Goal: Task Accomplishment & Management: Manage account settings

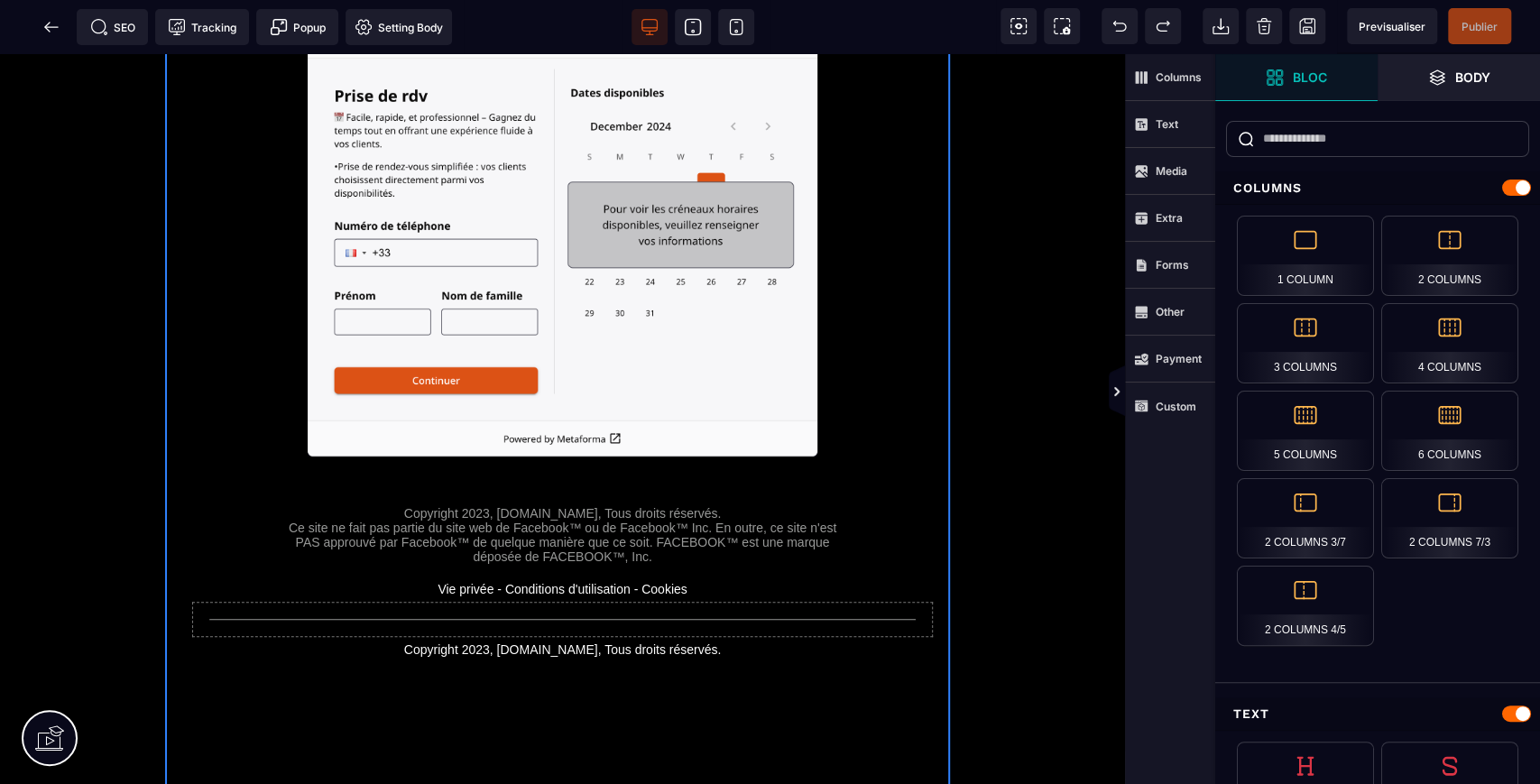
scroll to position [601, 0]
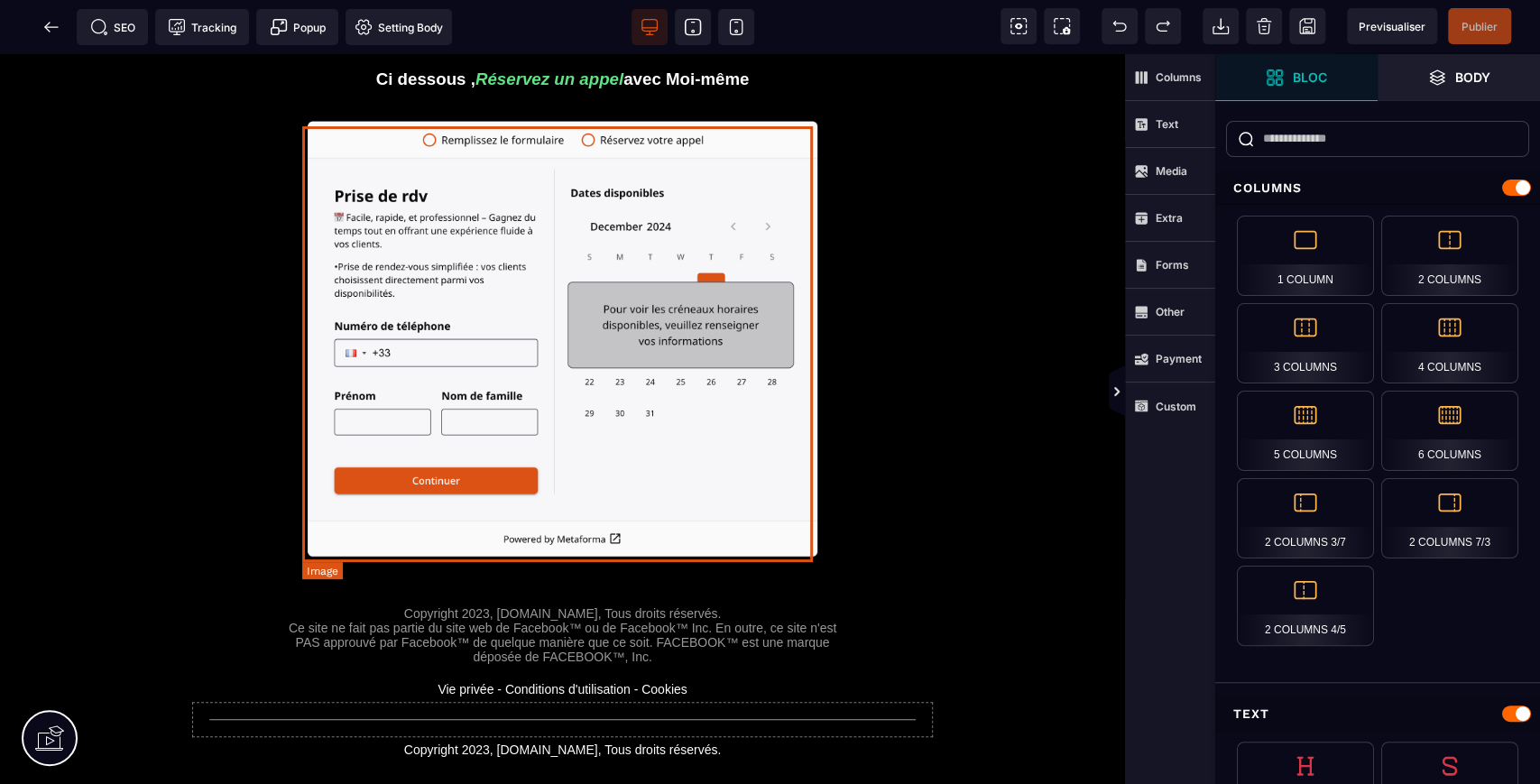
click at [688, 352] on img at bounding box center [562, 339] width 510 height 437
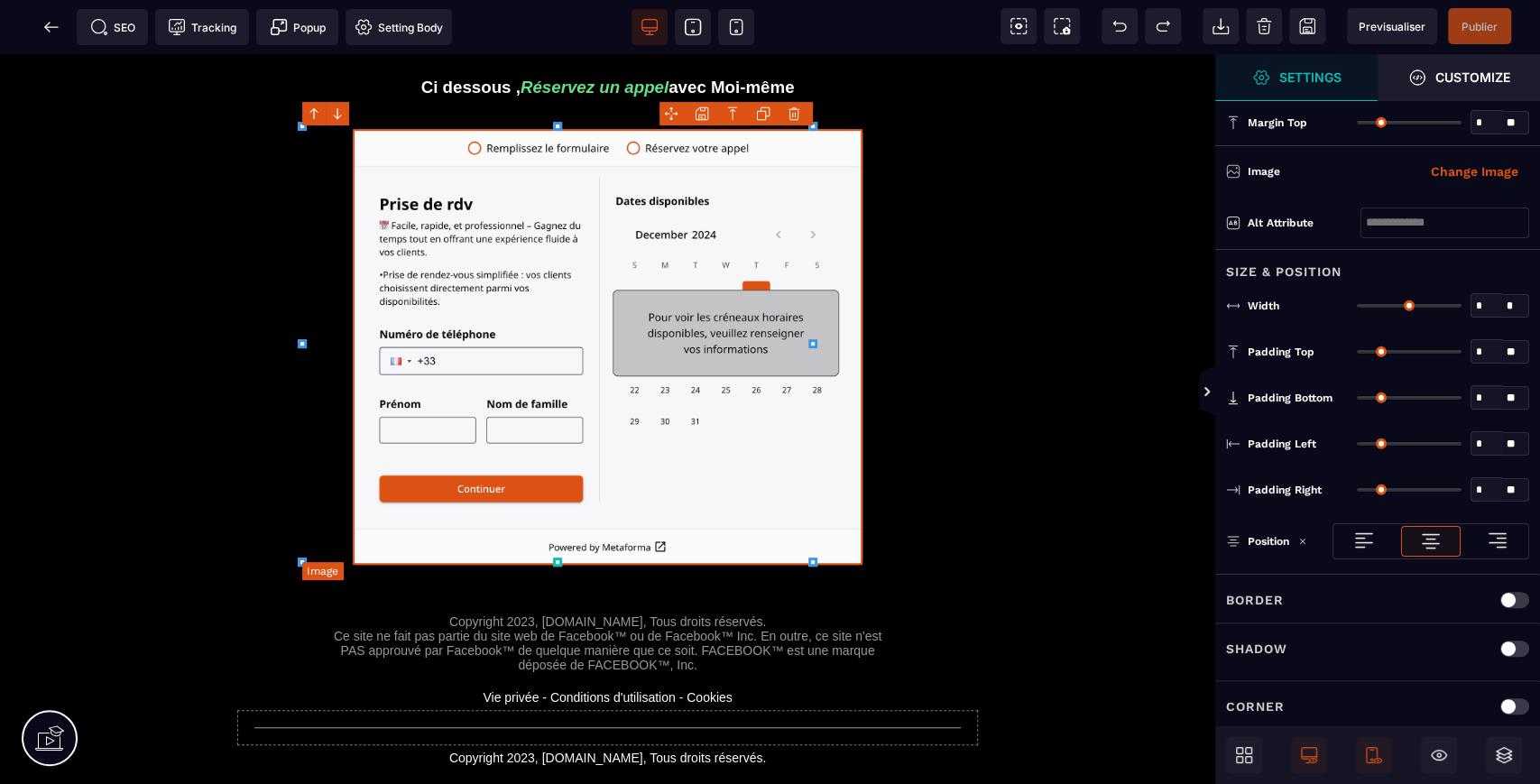
type input "*"
type input "**"
type input "*"
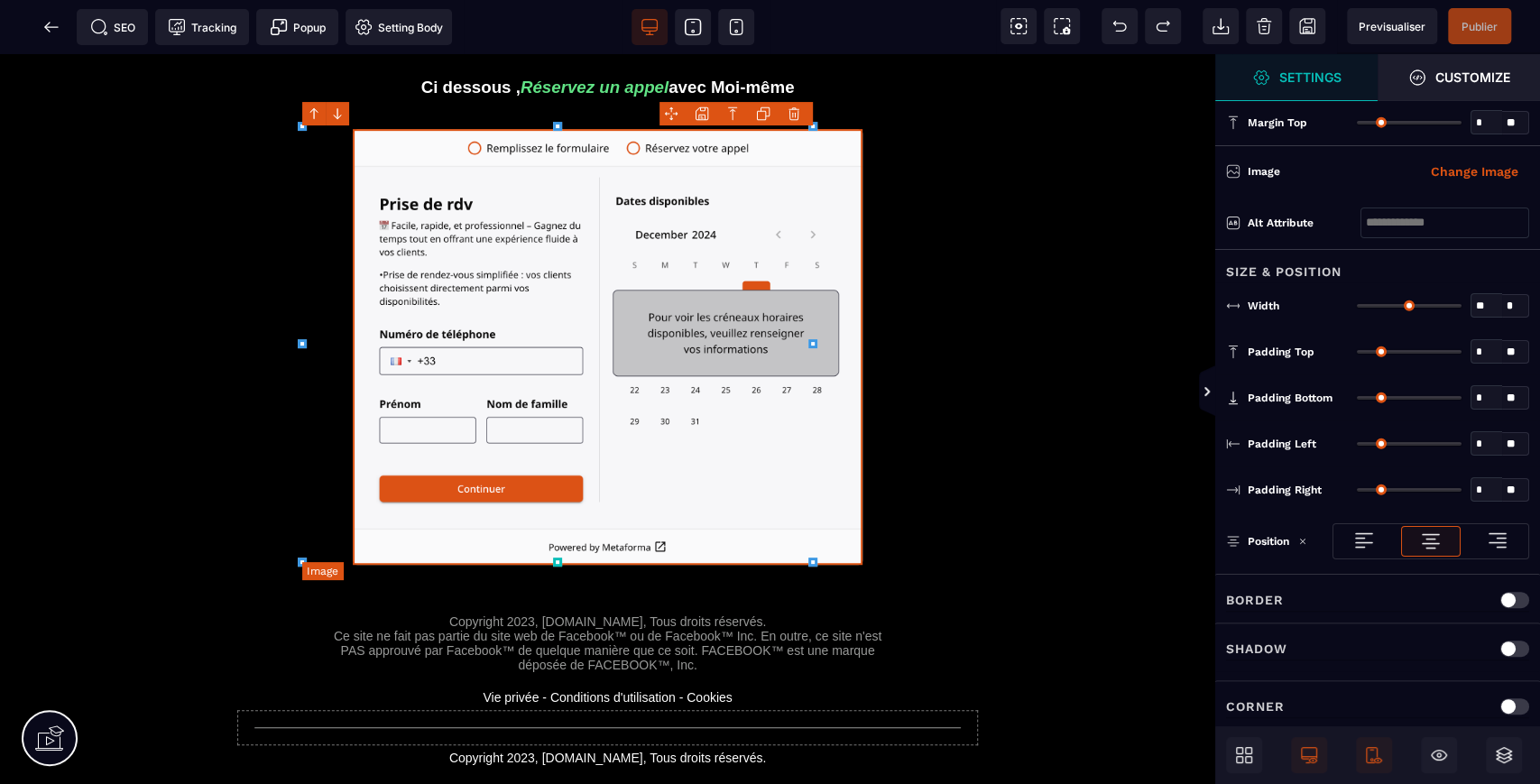
type input "*"
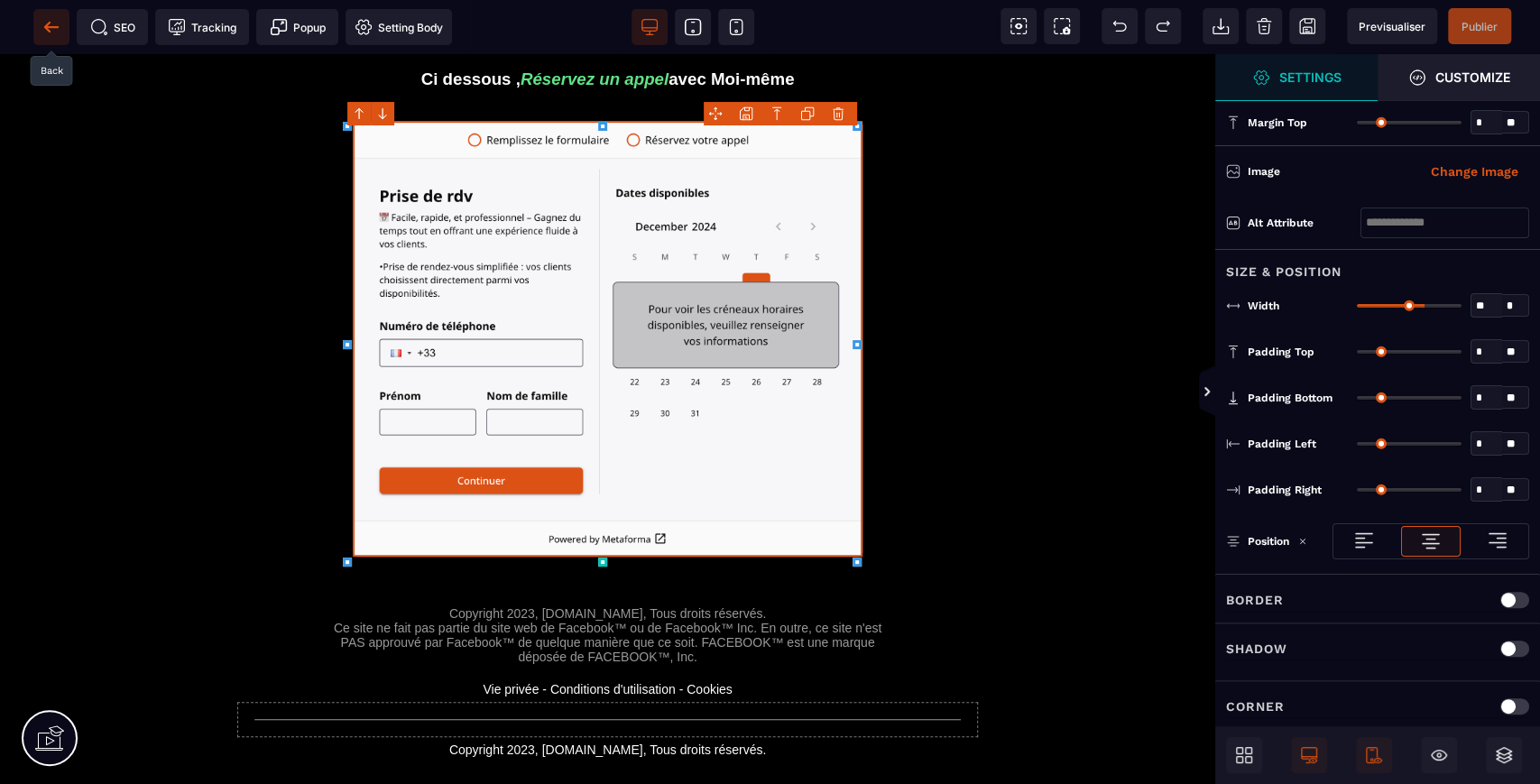
click at [58, 38] on span at bounding box center [50, 27] width 36 height 36
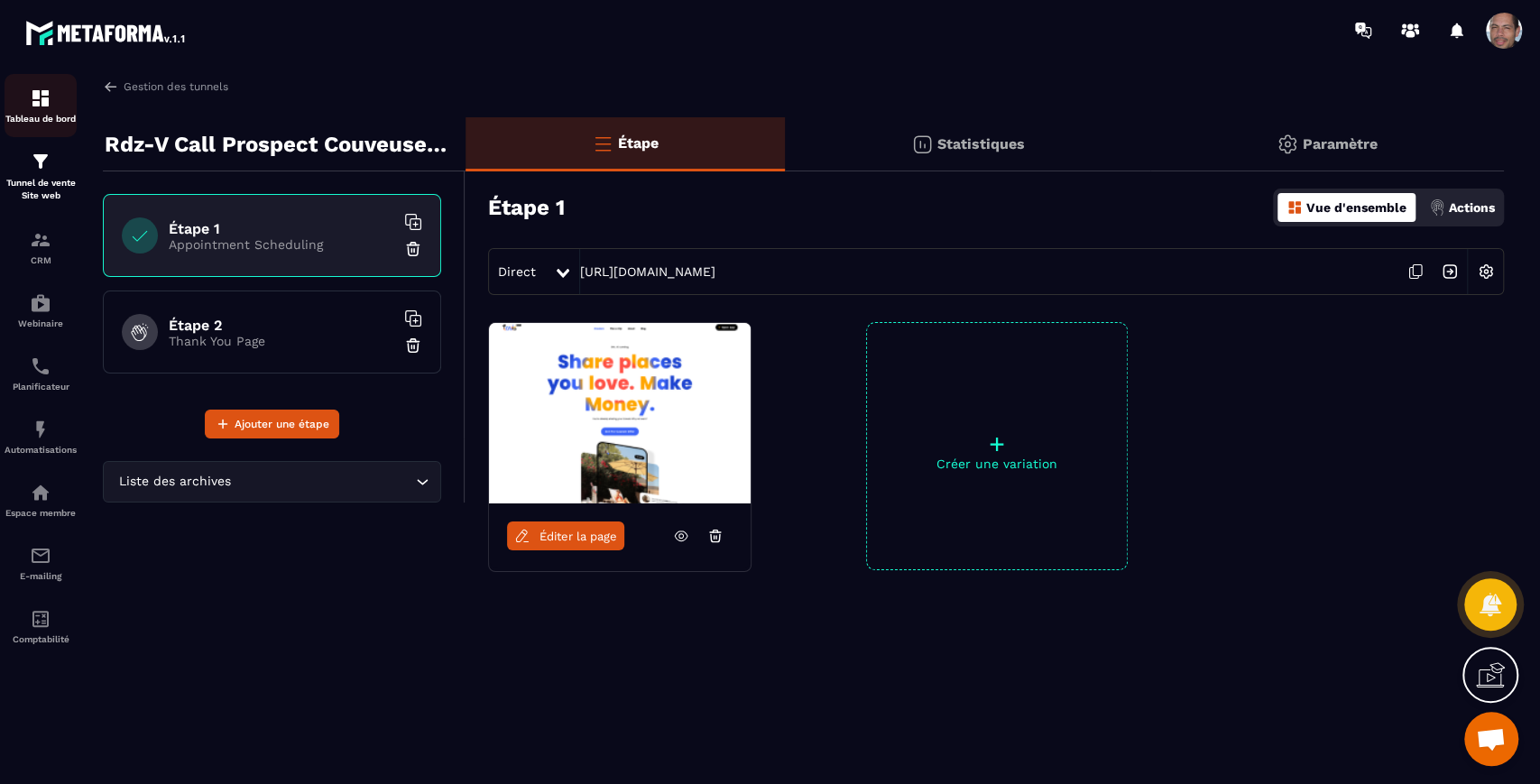
click at [64, 106] on div "Tableau de bord" at bounding box center [40, 105] width 72 height 36
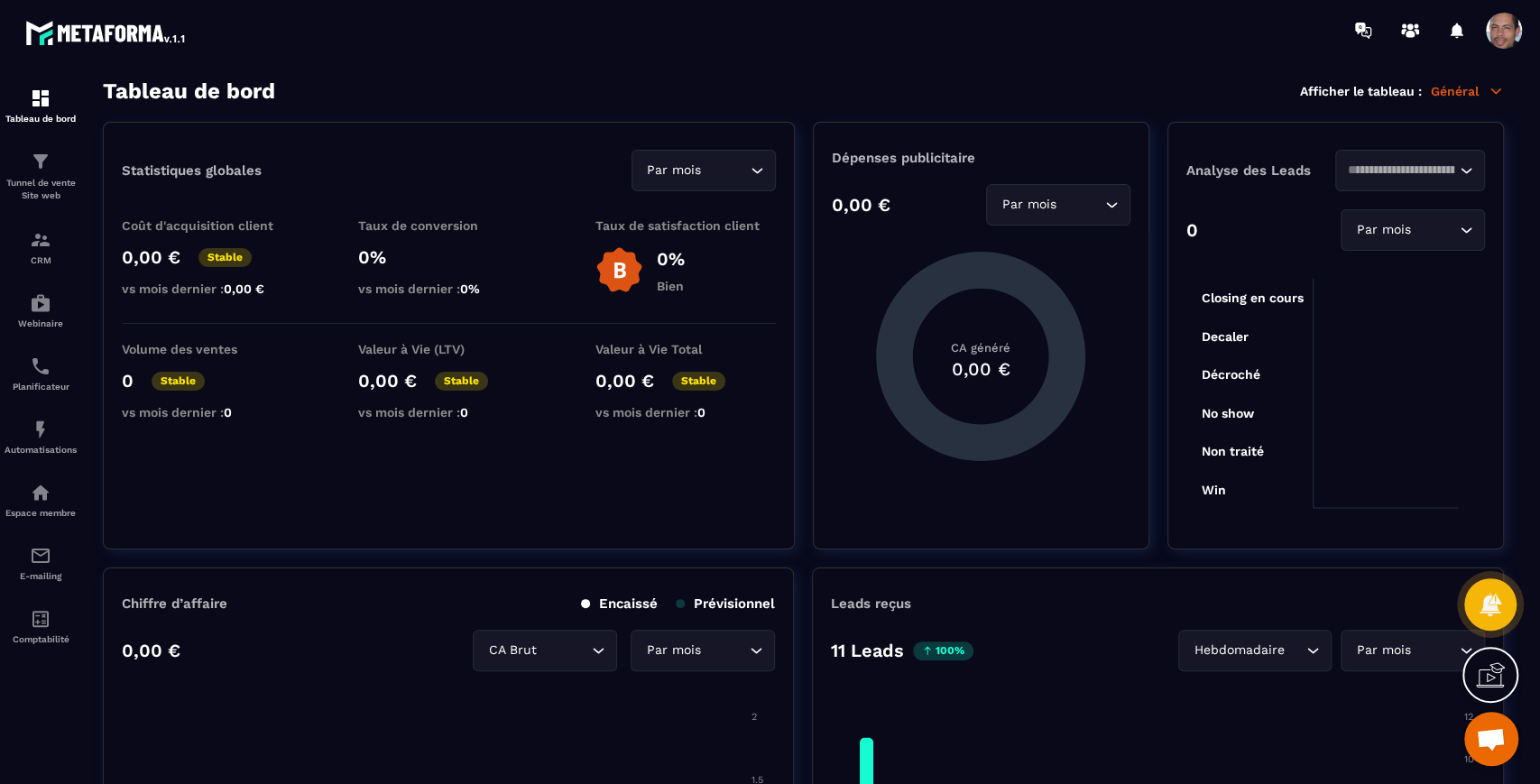
click at [1500, 38] on span at bounding box center [1503, 30] width 36 height 36
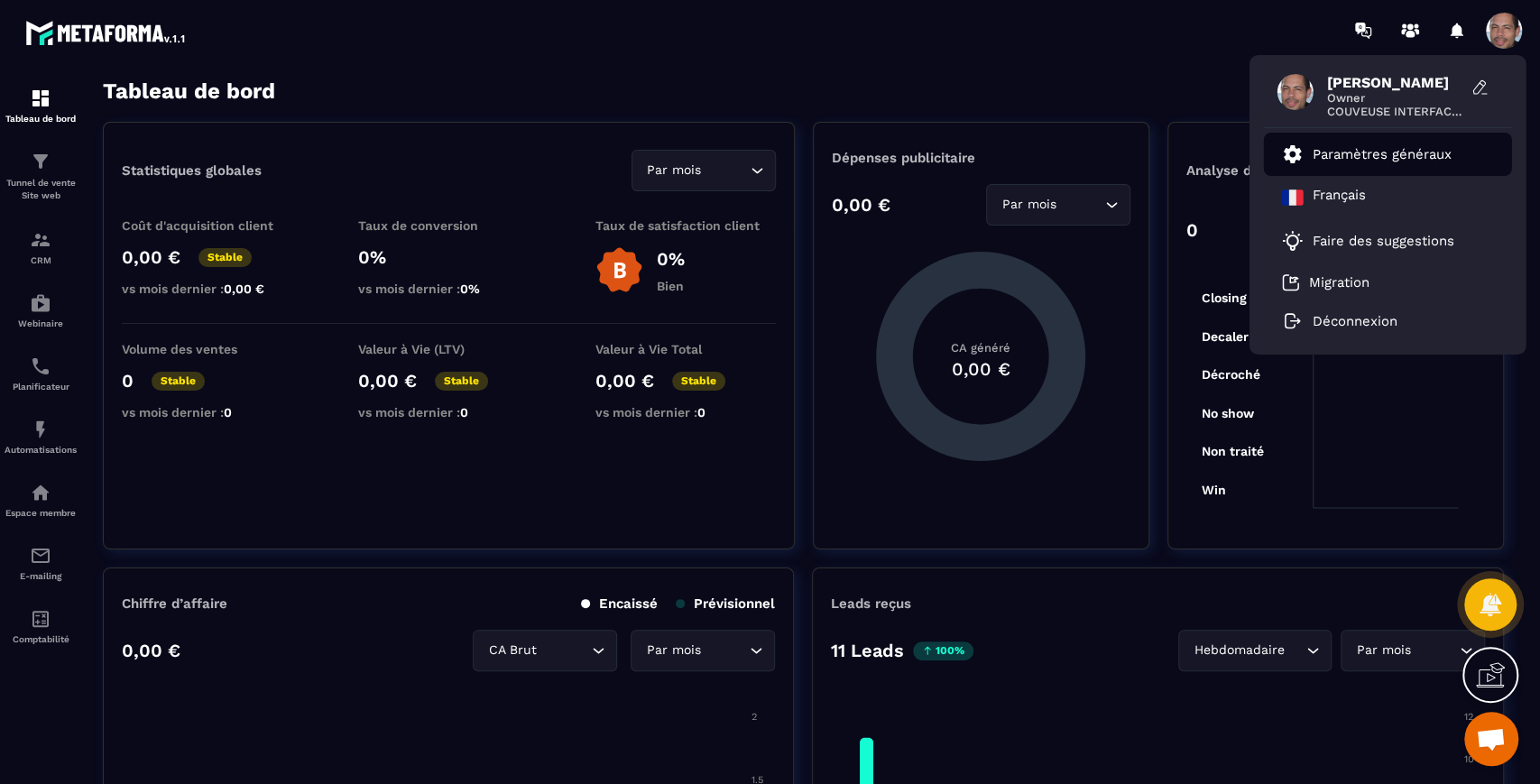
click at [1370, 154] on p "Paramètres généraux" at bounding box center [1382, 155] width 139 height 16
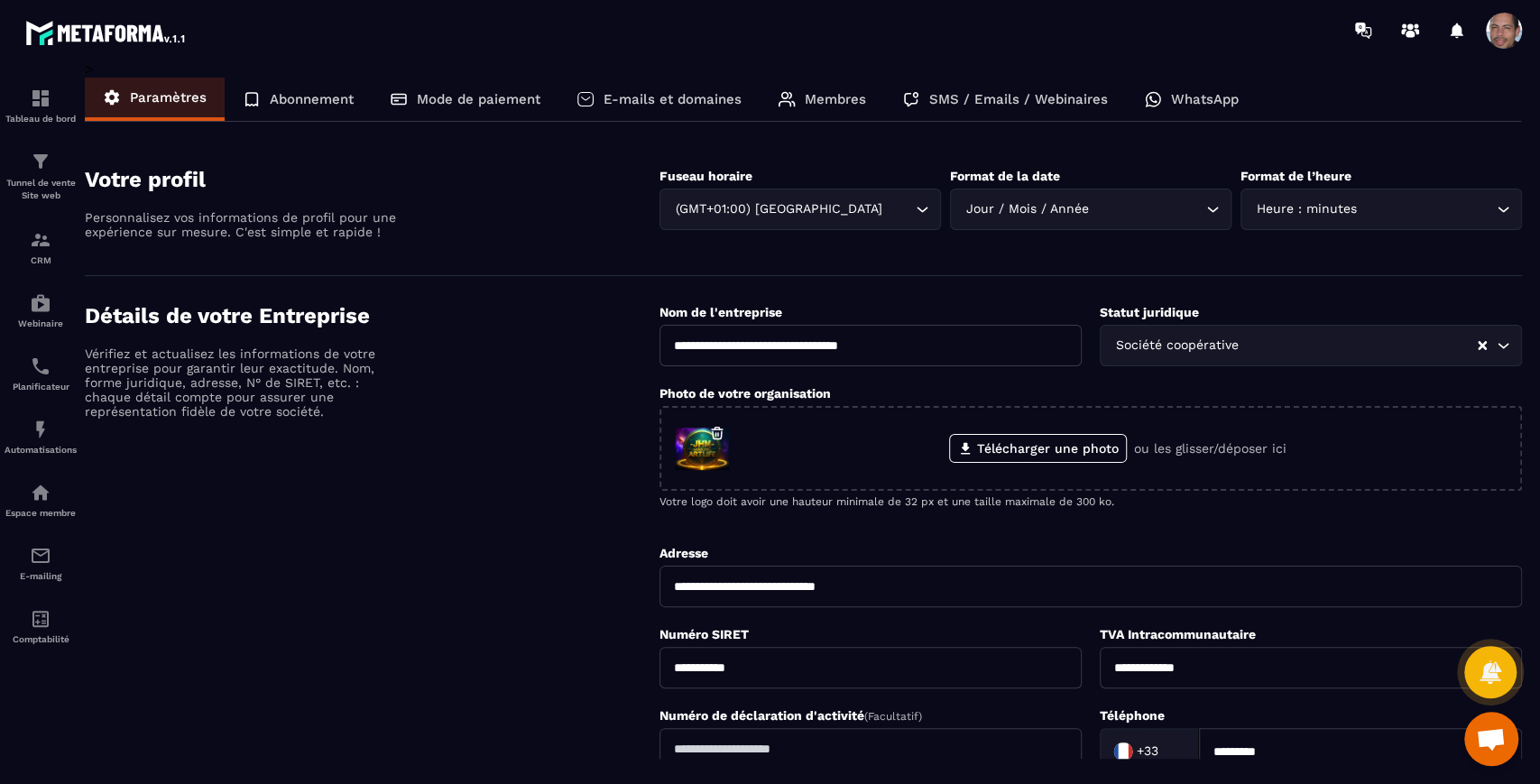
click at [828, 89] on div "Membres" at bounding box center [822, 99] width 125 height 43
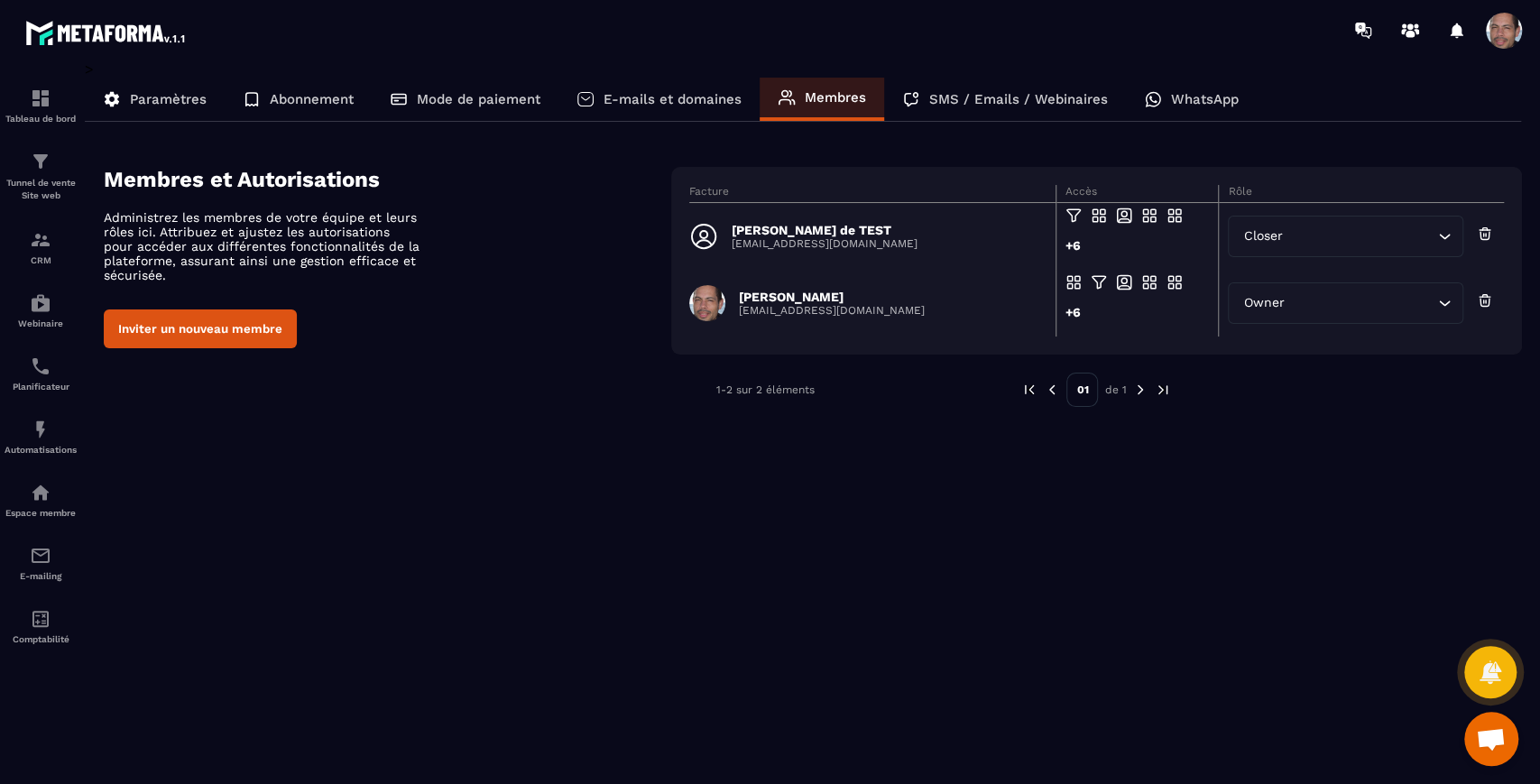
click at [935, 301] on div "[PERSON_NAME] [EMAIL_ADDRESS][DOMAIN_NAME]" at bounding box center [868, 302] width 355 height 36
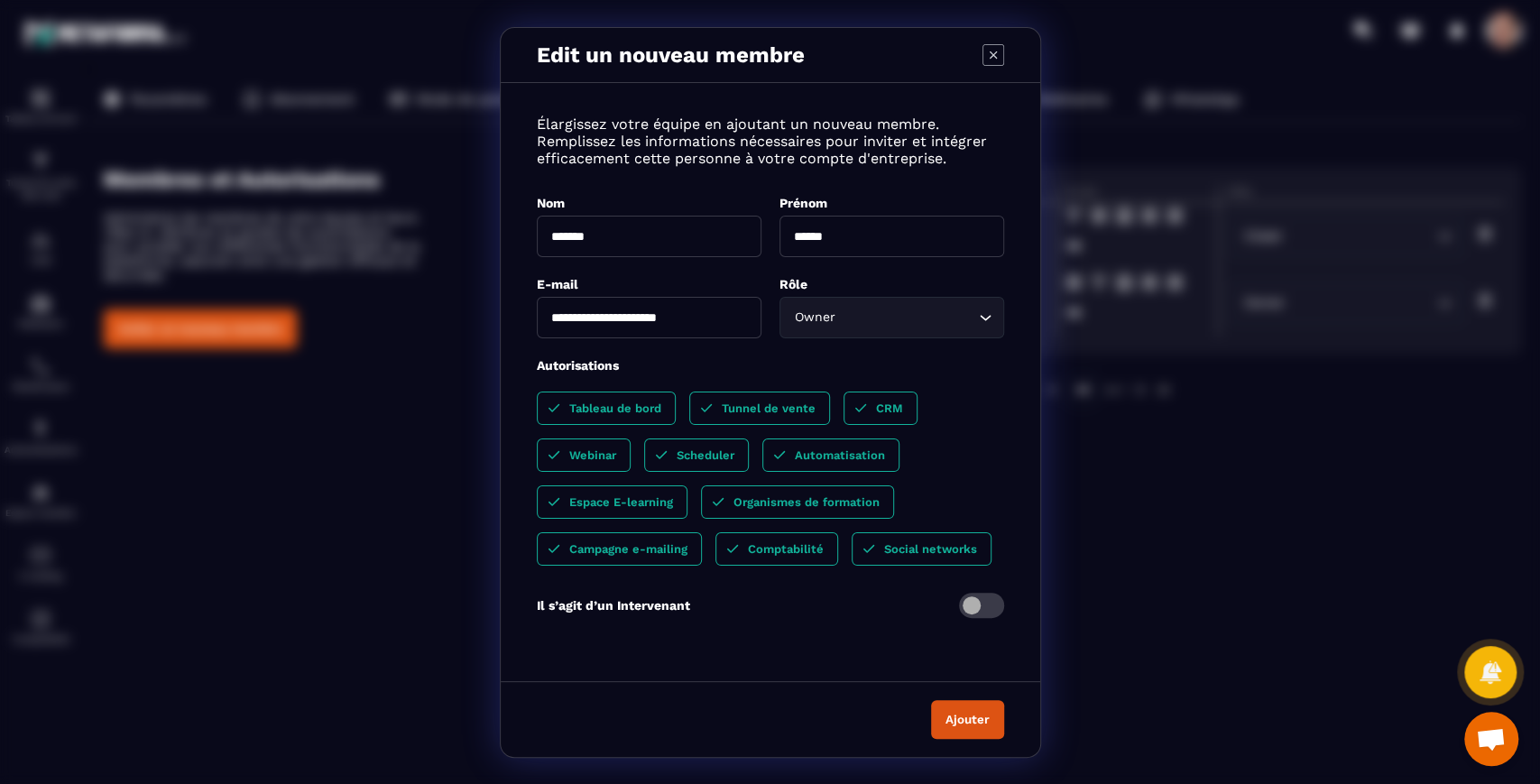
click at [994, 44] on icon "Modal window" at bounding box center [994, 55] width 22 height 22
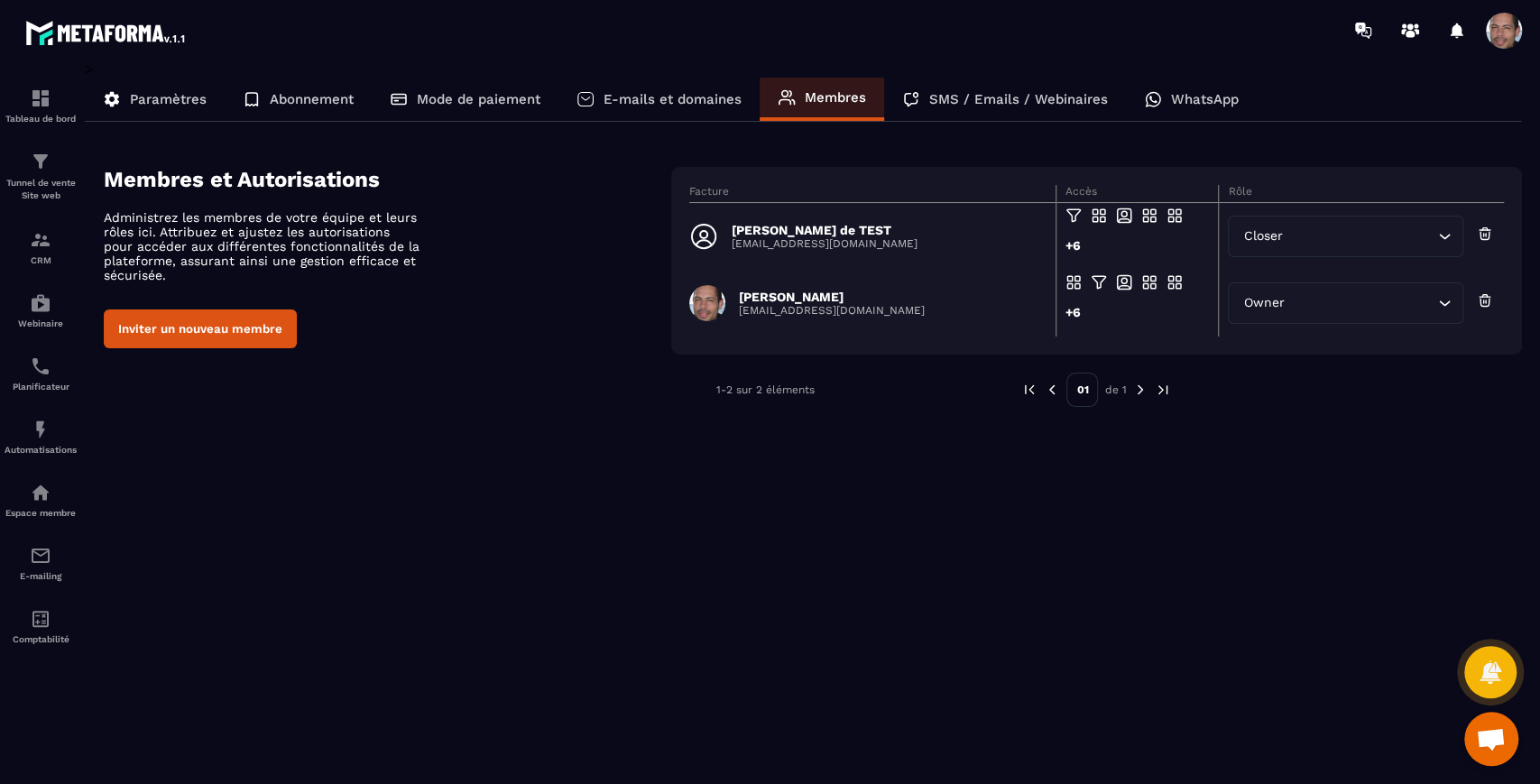
click at [878, 237] on p "[EMAIL_ADDRESS][DOMAIN_NAME]" at bounding box center [825, 244] width 186 height 13
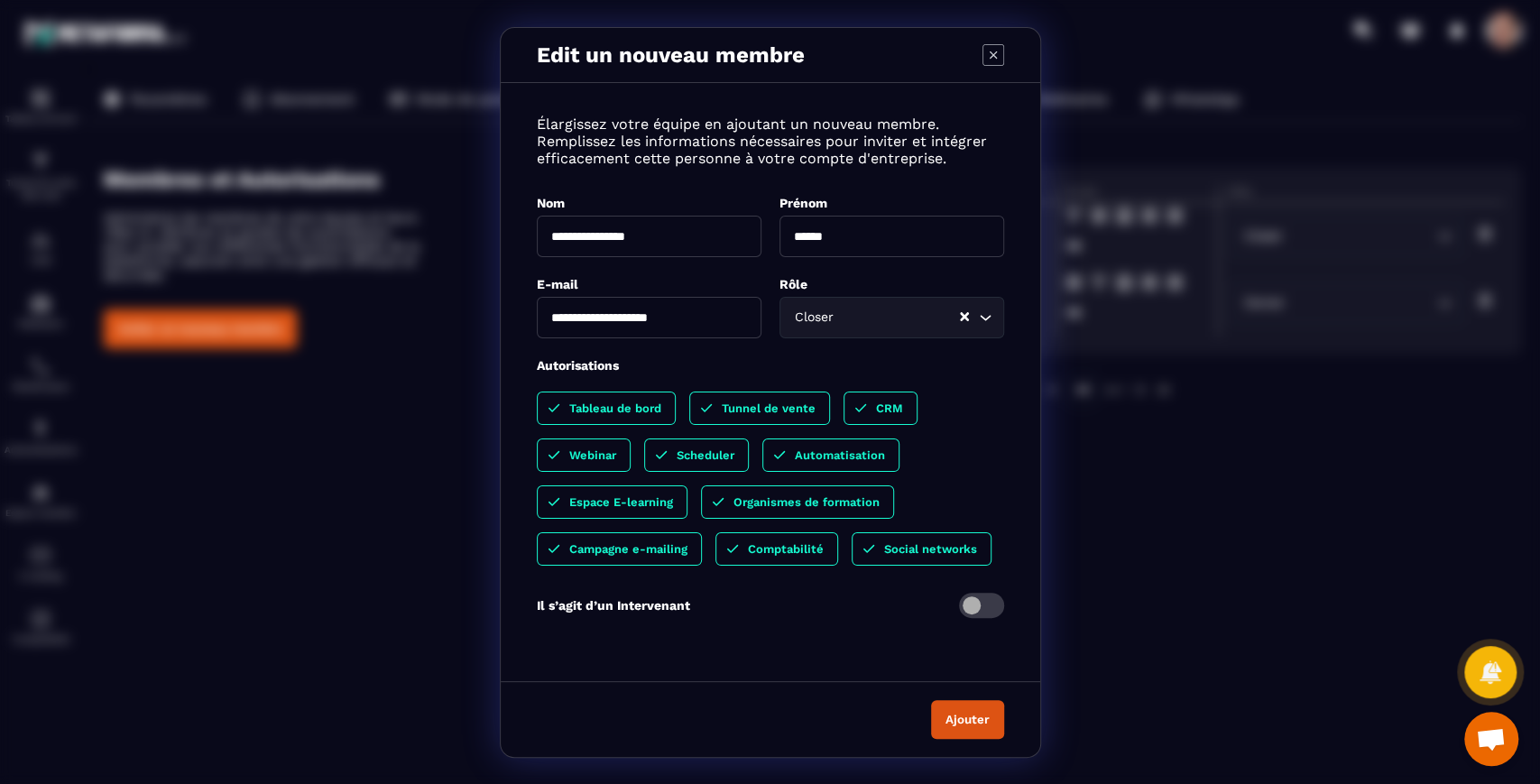
click at [996, 50] on icon "Modal window" at bounding box center [994, 55] width 22 height 22
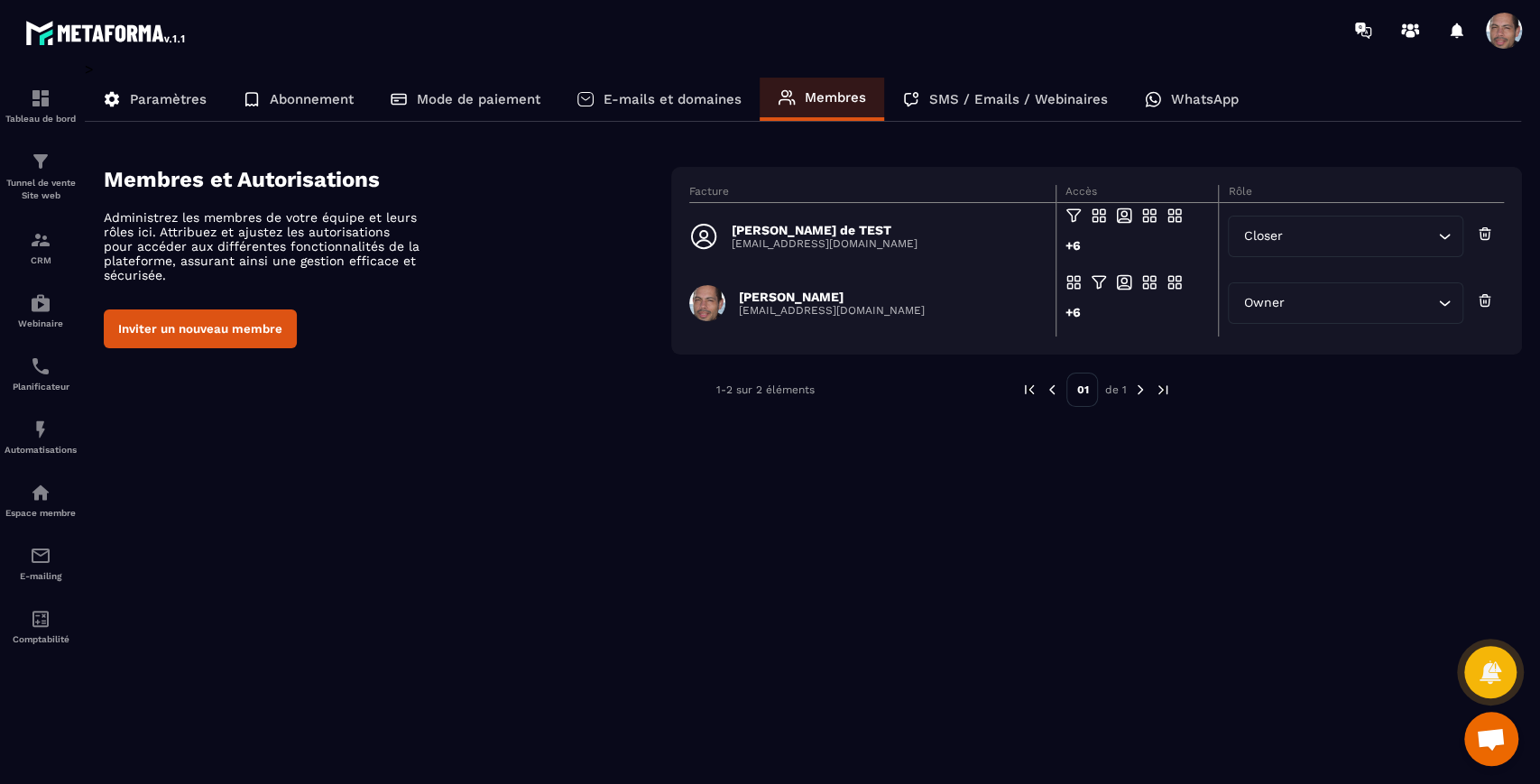
click at [841, 304] on p "[EMAIL_ADDRESS][DOMAIN_NAME]" at bounding box center [832, 310] width 186 height 13
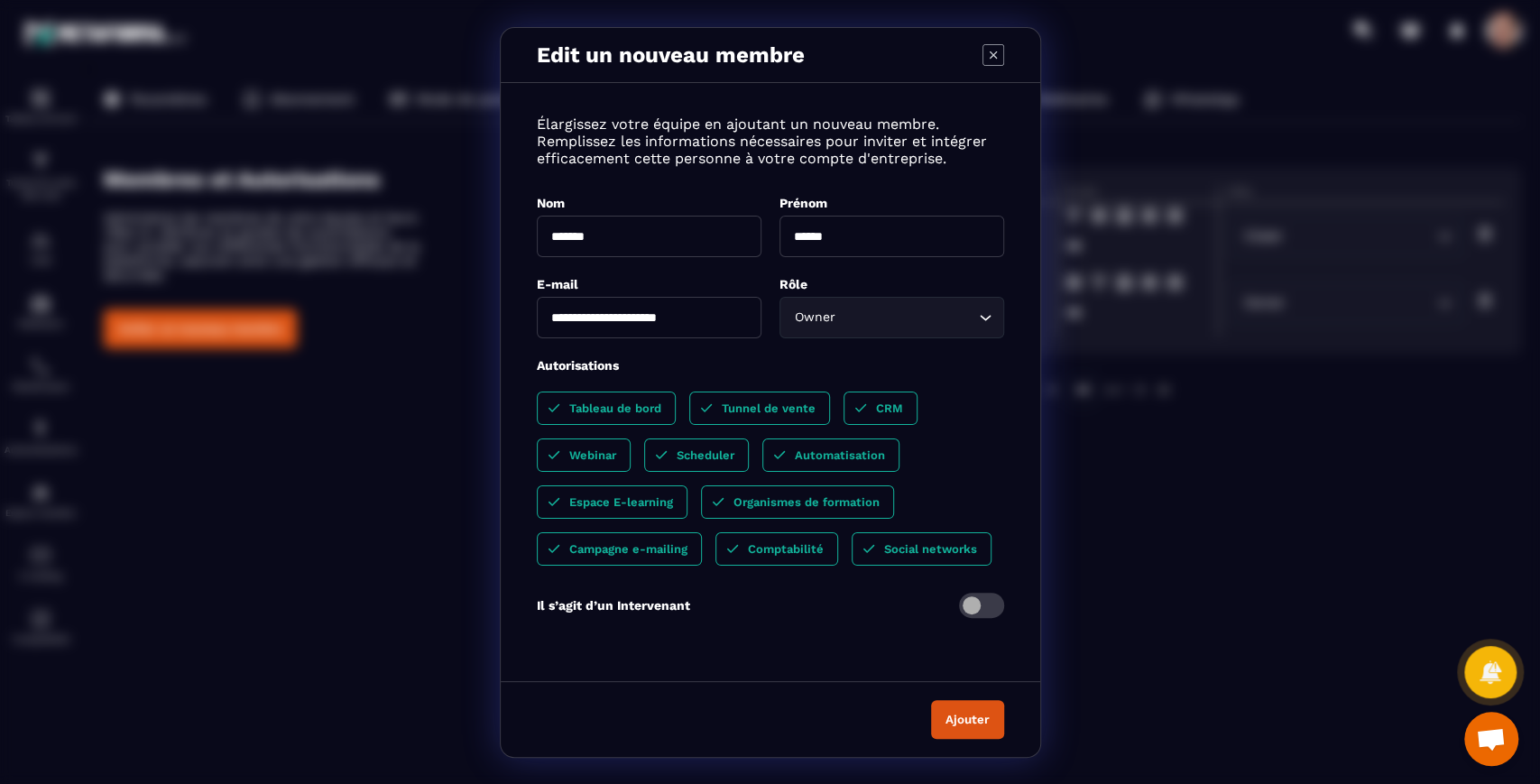
click at [1000, 53] on icon "Modal window" at bounding box center [994, 55] width 22 height 22
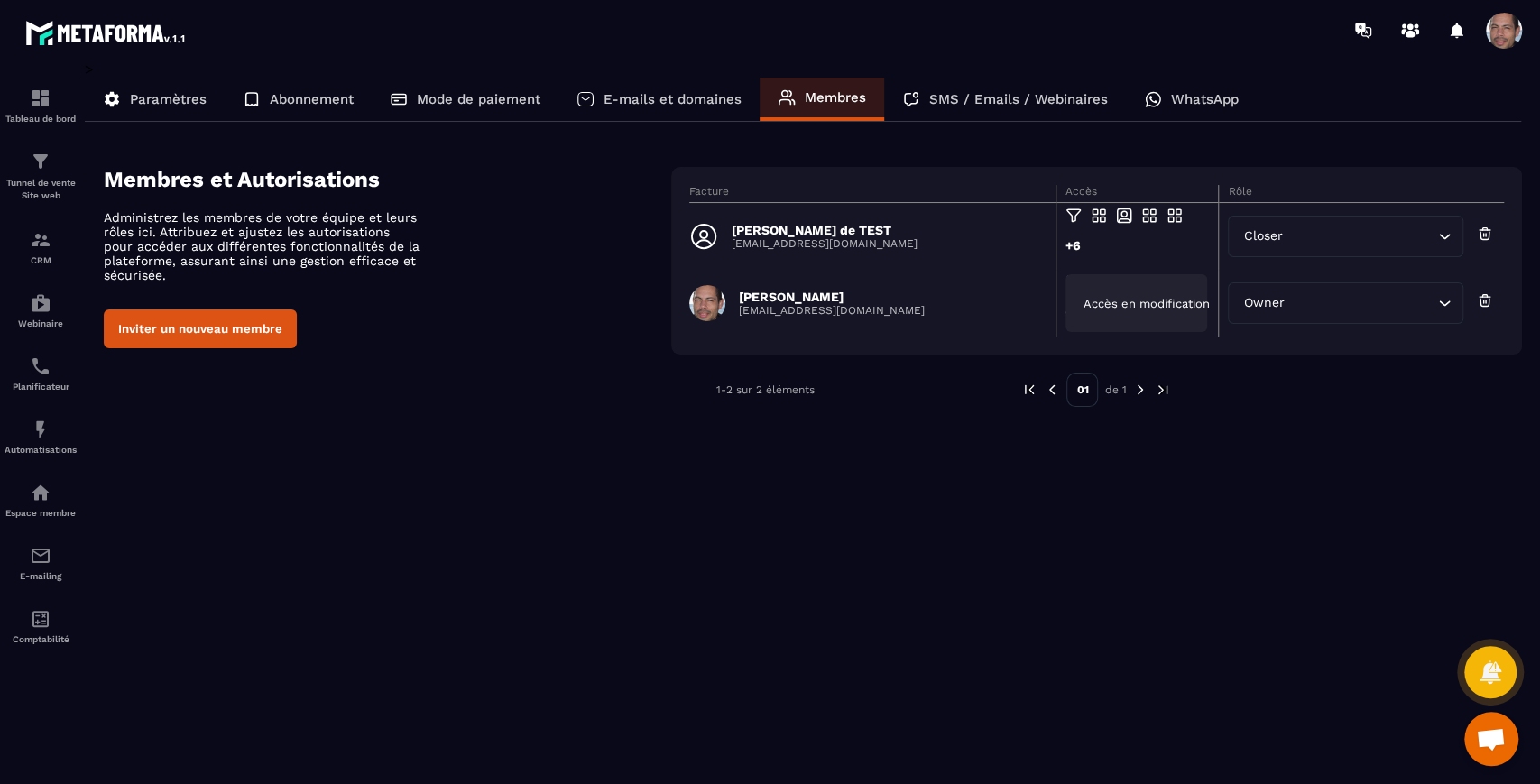
click at [1135, 299] on span "Accès en modification" at bounding box center [1147, 303] width 126 height 14
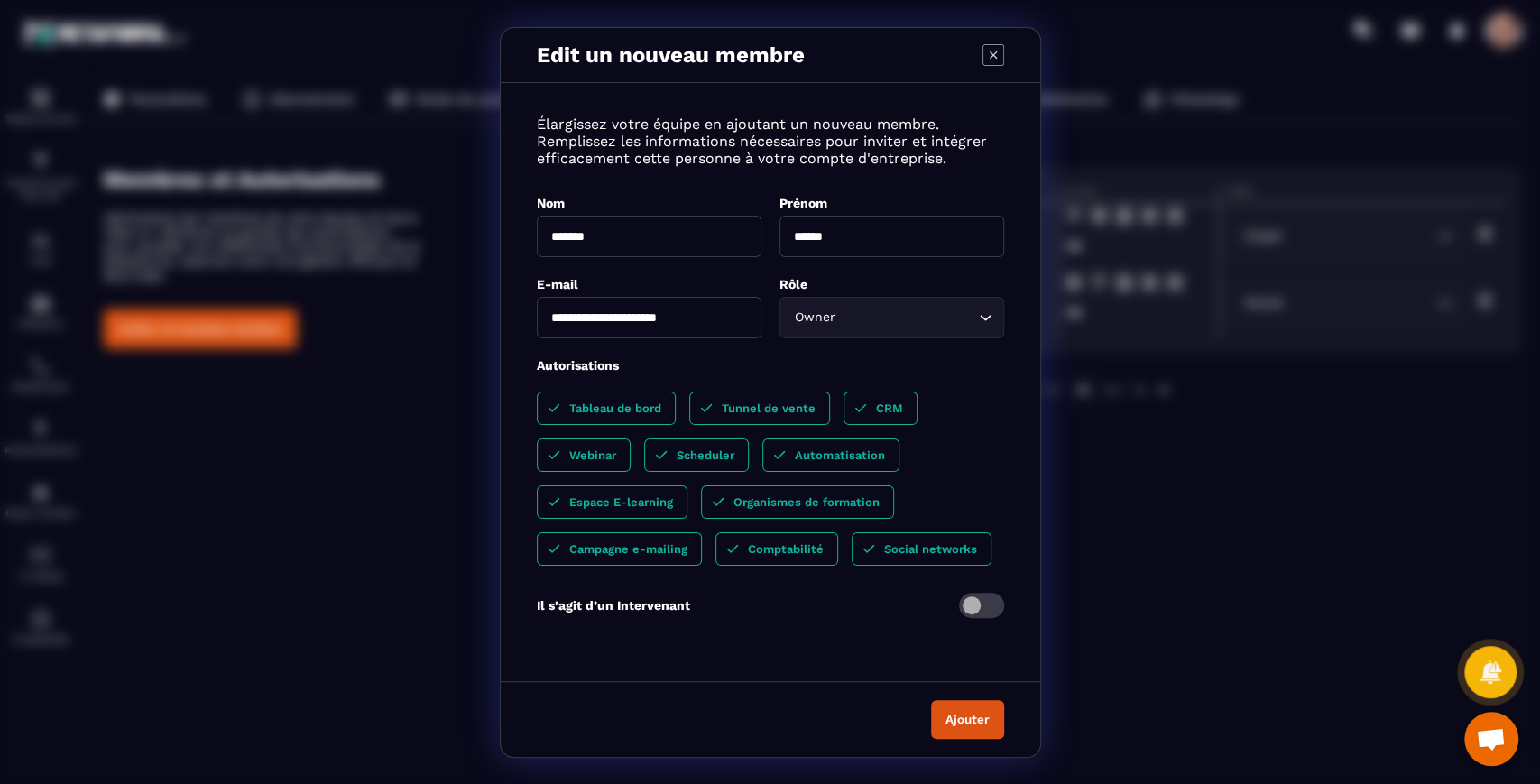
click at [999, 53] on icon "Modal window" at bounding box center [994, 55] width 22 height 22
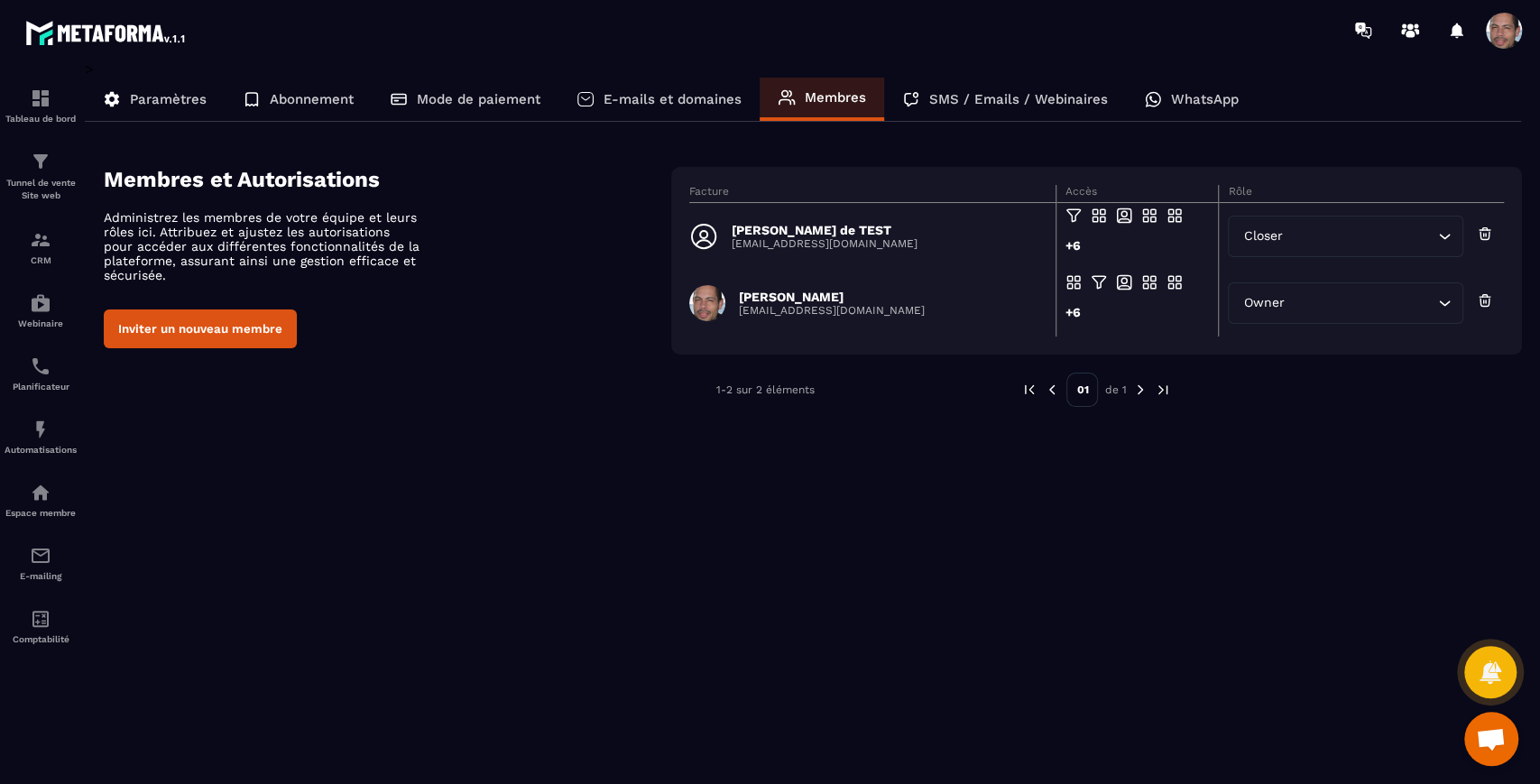
click at [712, 99] on p "E-mails et domaines" at bounding box center [672, 99] width 138 height 16
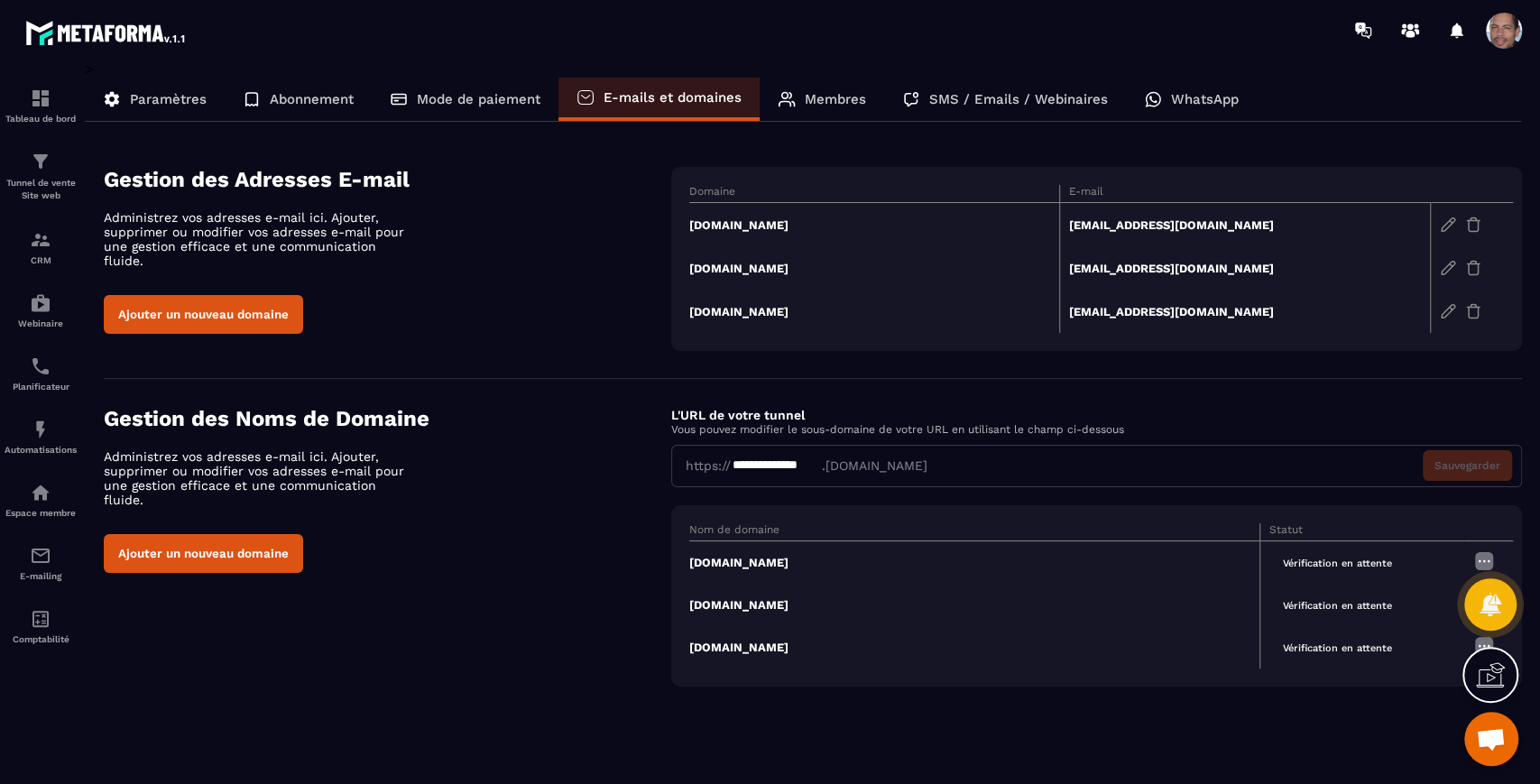
click at [1364, 559] on span "Vérification en attente" at bounding box center [1338, 563] width 137 height 21
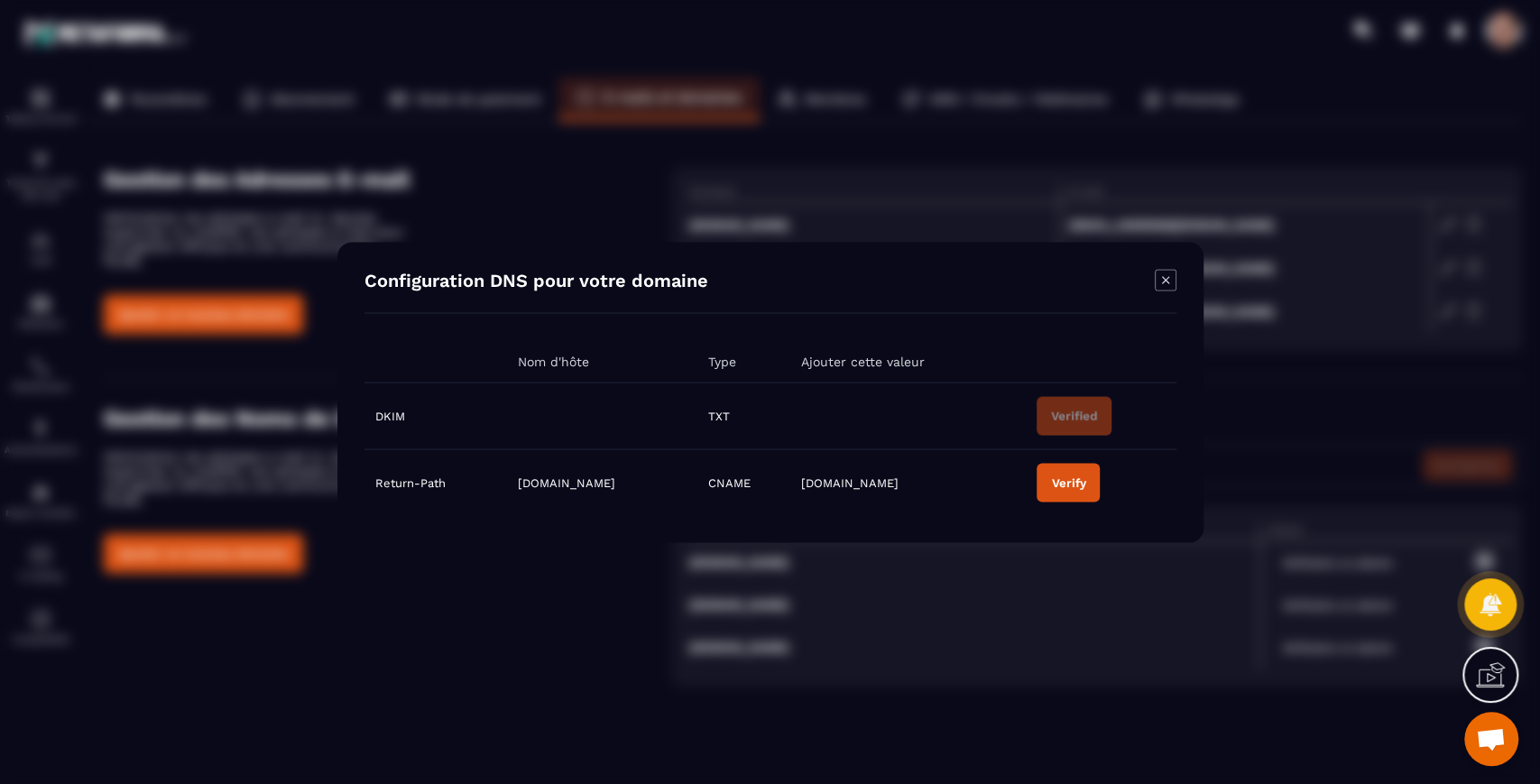
click at [1086, 482] on div "Verify" at bounding box center [1067, 482] width 34 height 14
click at [1166, 271] on icon "Modal window" at bounding box center [1166, 280] width 22 height 22
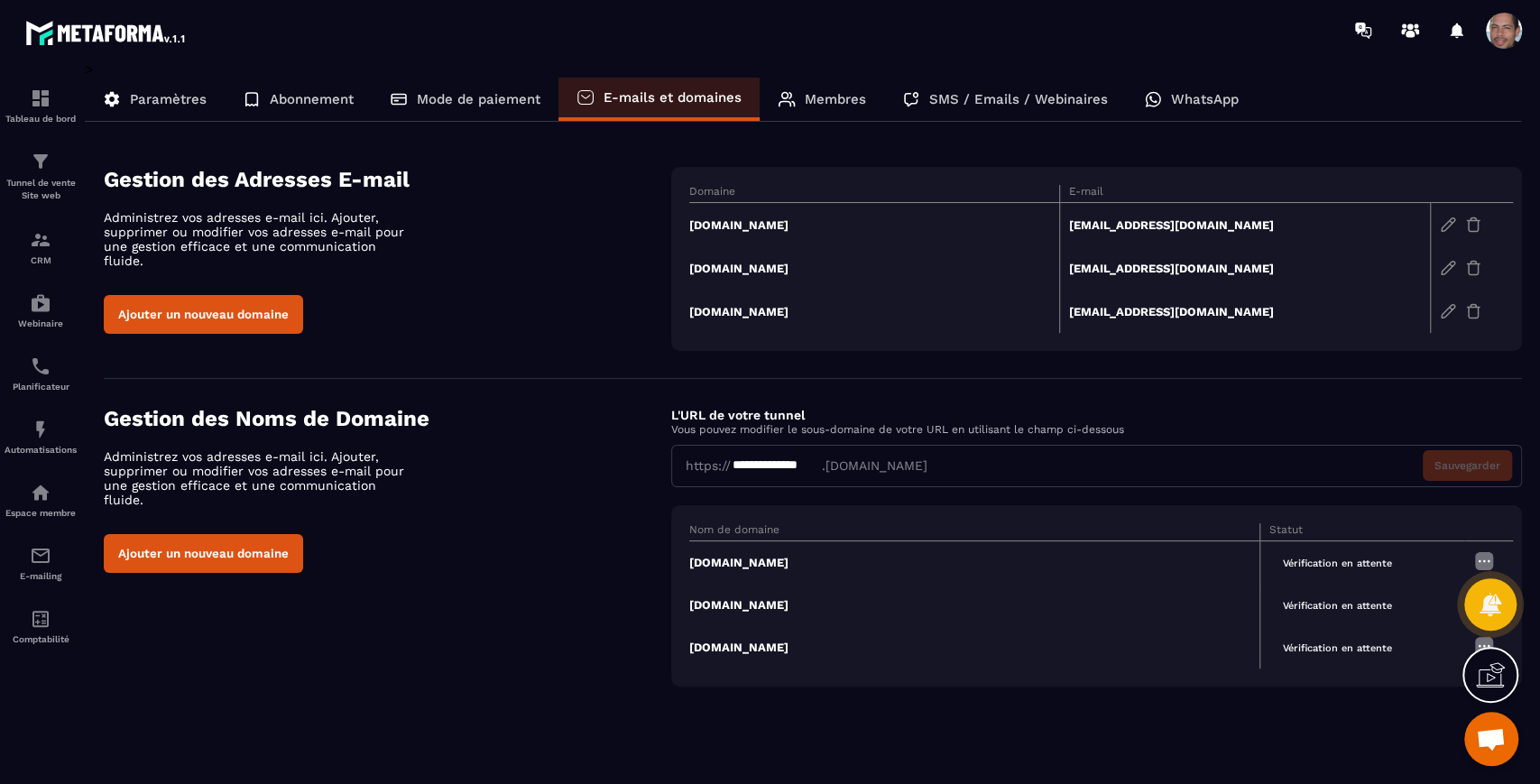
click at [493, 102] on p "Mode de paiement" at bounding box center [478, 99] width 124 height 16
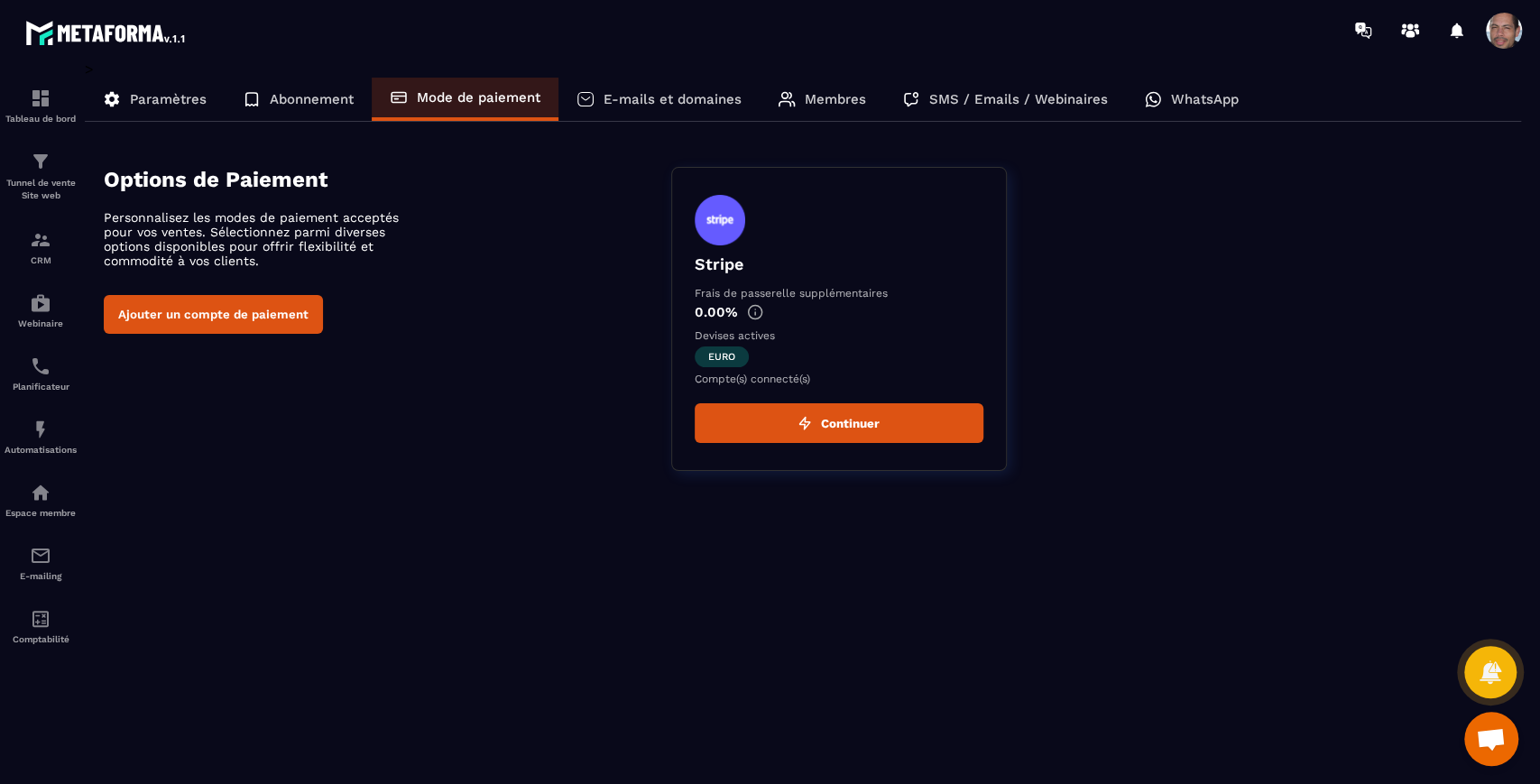
click at [1510, 25] on span at bounding box center [1503, 30] width 36 height 36
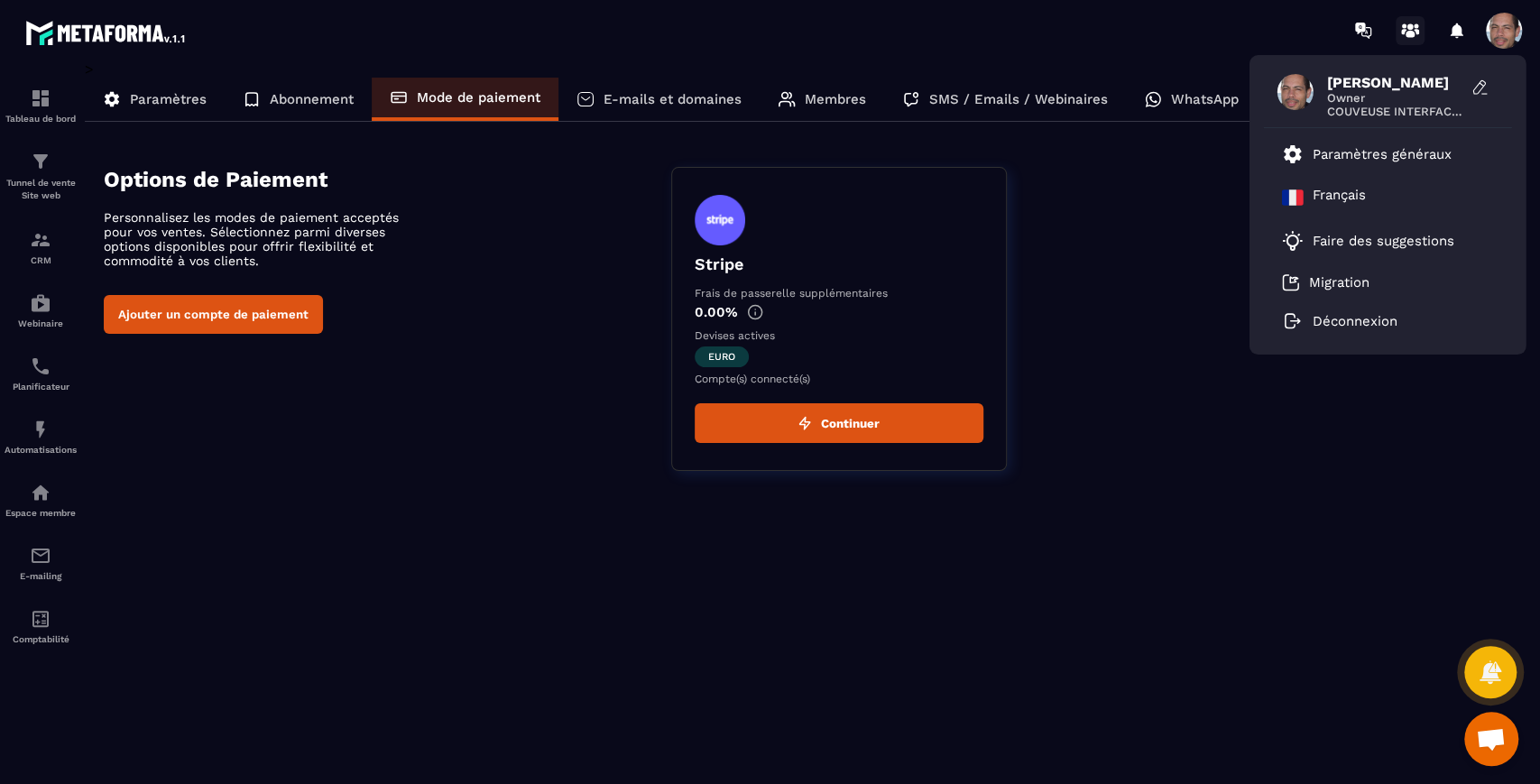
click at [1411, 13] on link at bounding box center [1410, 30] width 36 height 36
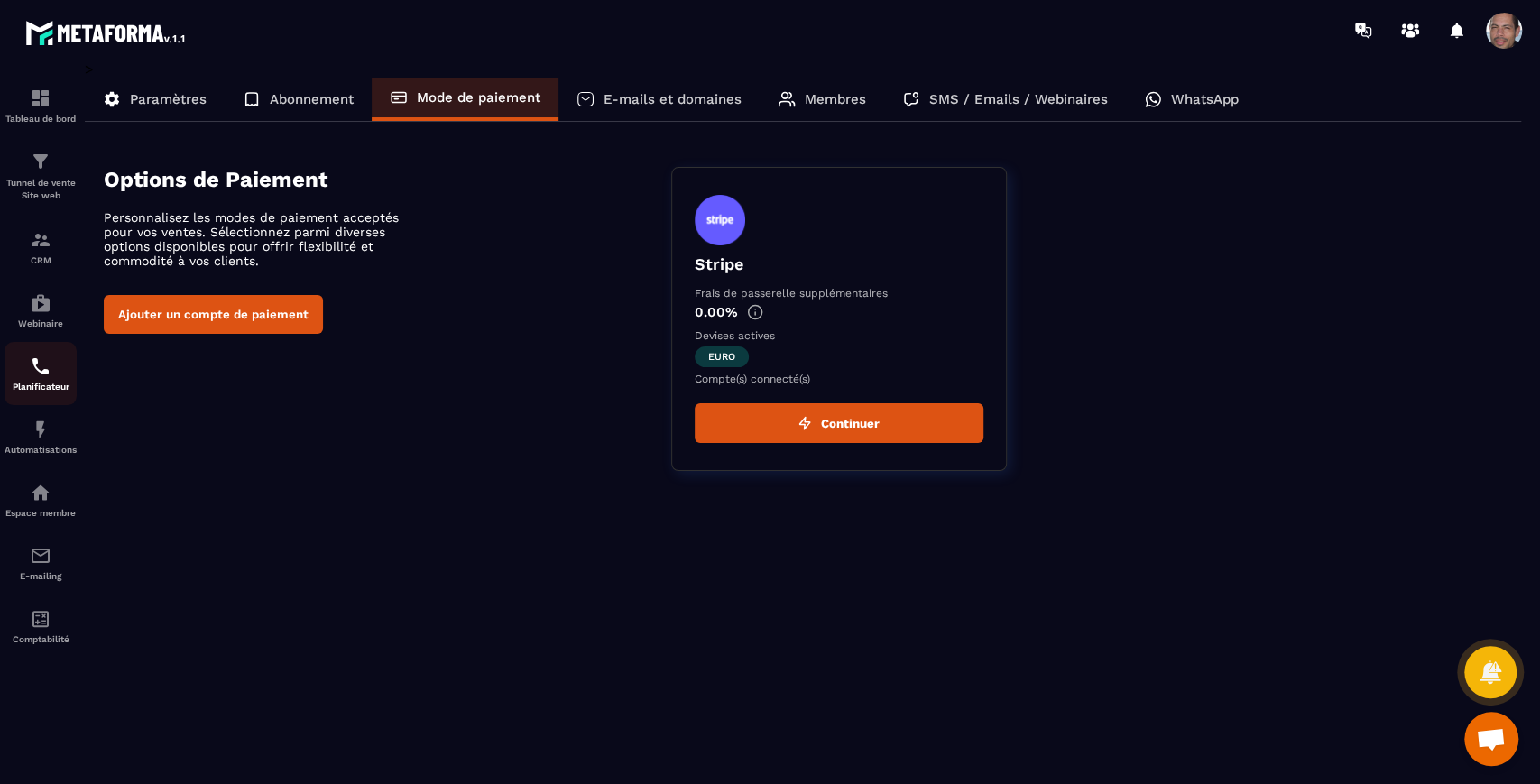
click at [53, 374] on div "Planificateur" at bounding box center [40, 373] width 72 height 36
